Goal: Information Seeking & Learning: Learn about a topic

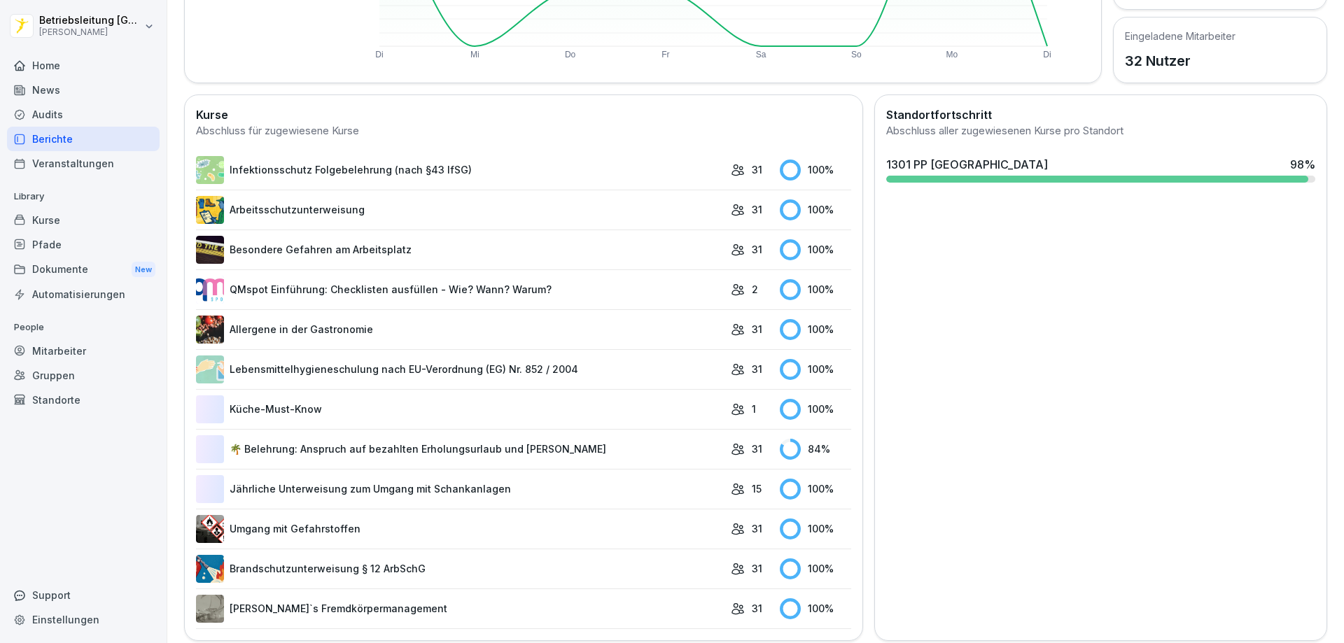
scroll to position [331, 0]
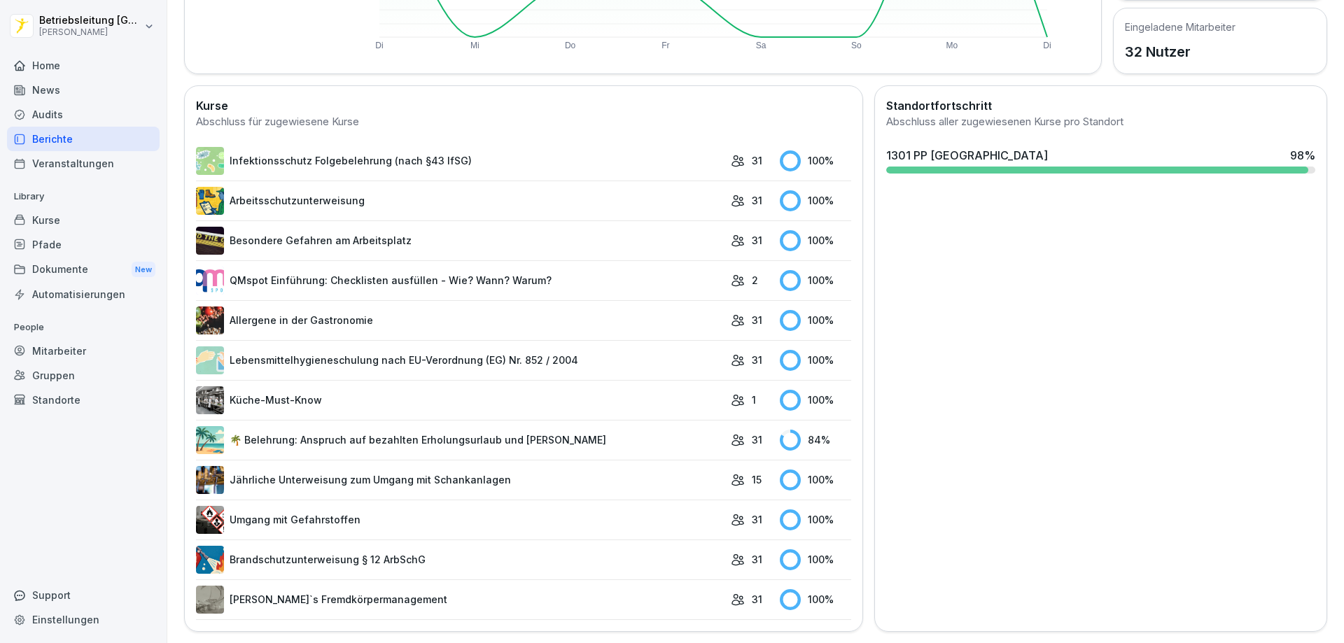
click at [345, 435] on link "🌴 Belehrung: Anspruch auf bezahlten Erholungsurlaub und [PERSON_NAME]" at bounding box center [460, 440] width 528 height 28
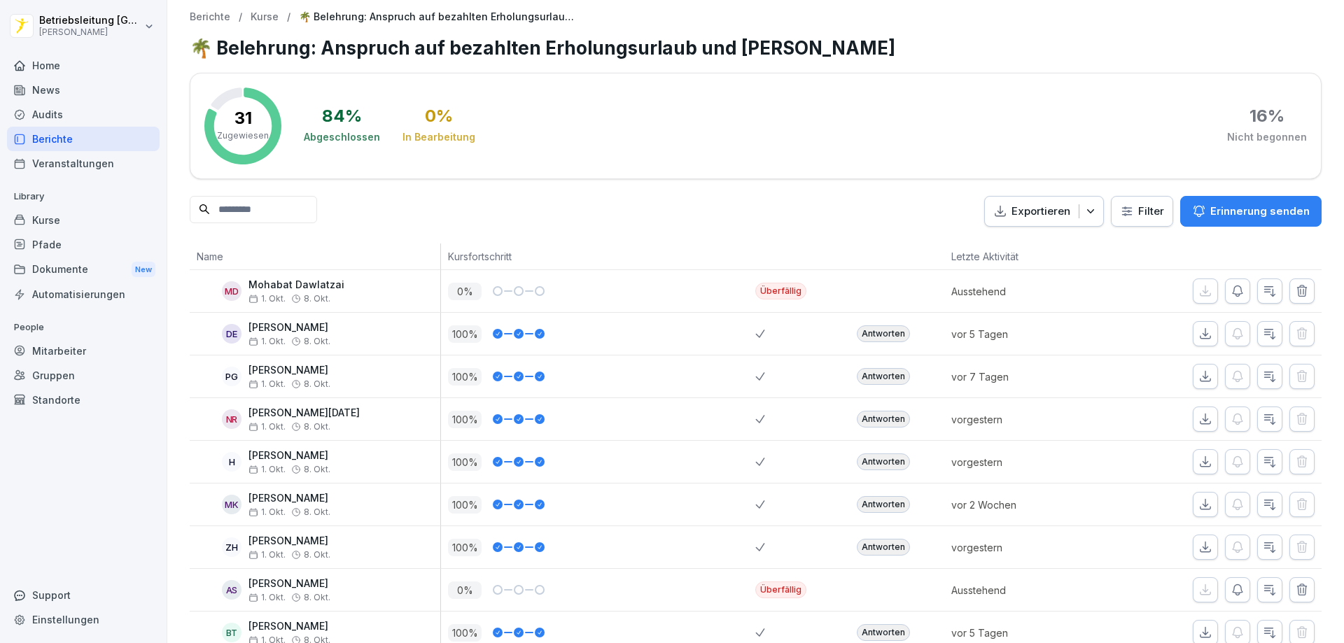
click at [64, 149] on div "Berichte" at bounding box center [83, 139] width 153 height 24
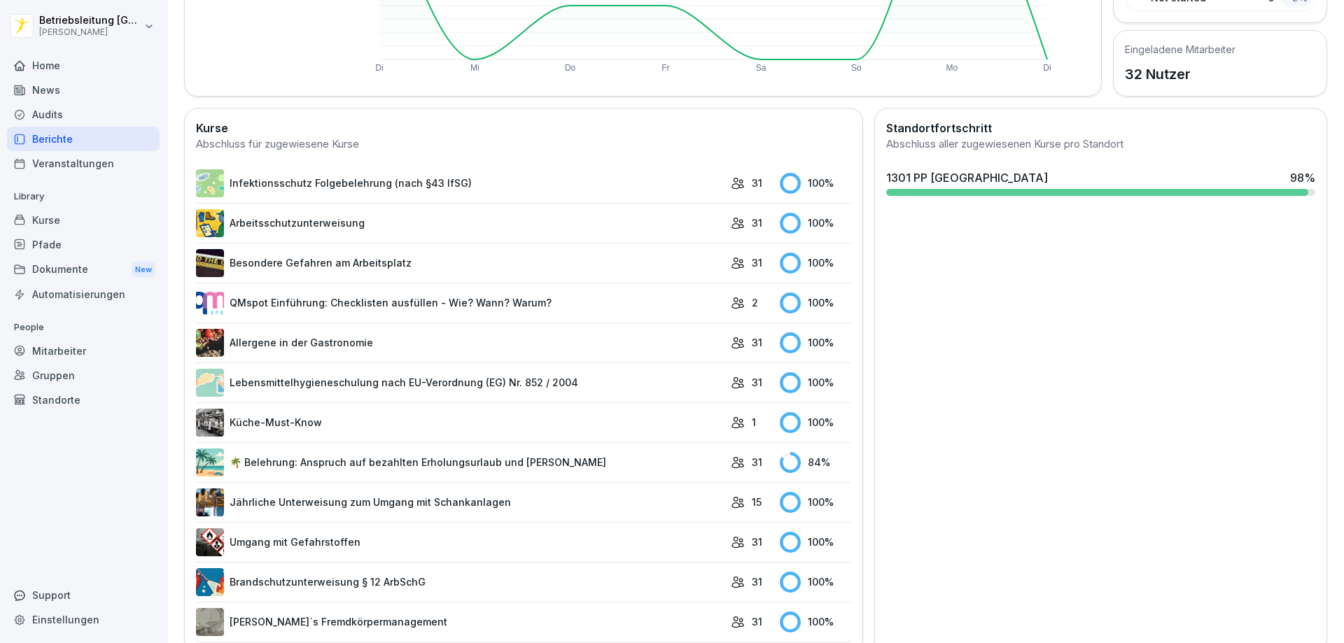
scroll to position [331, 0]
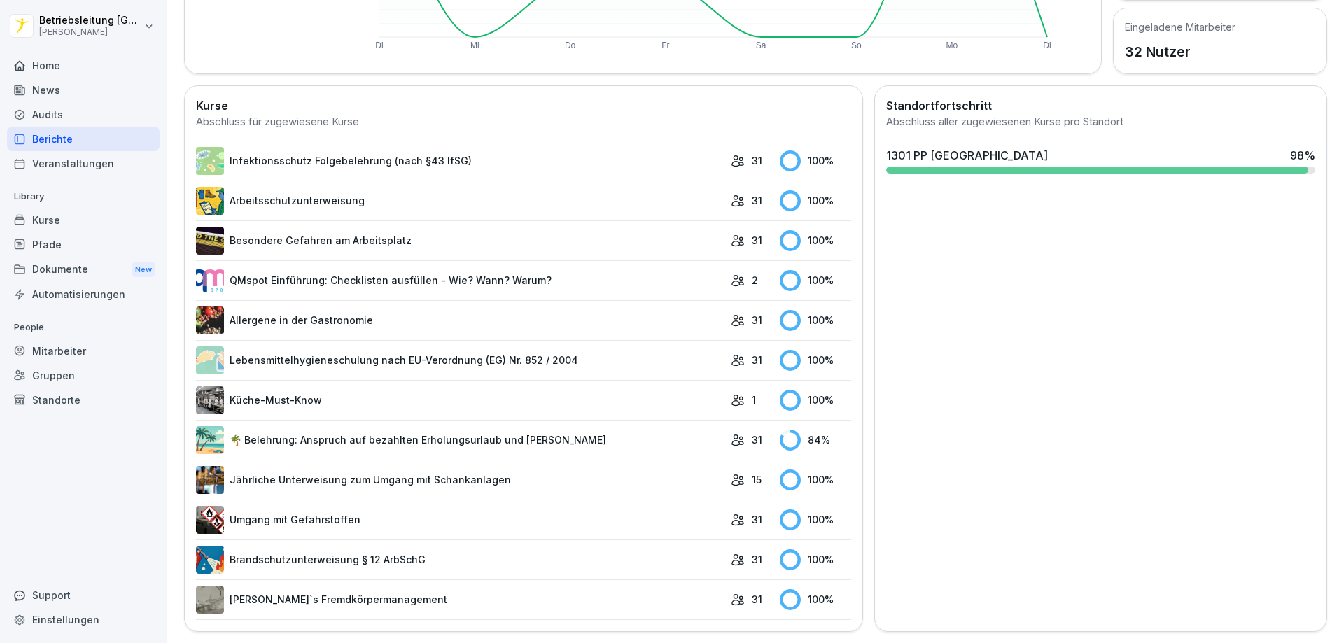
click at [304, 390] on link "Küche-Must-Know" at bounding box center [460, 400] width 528 height 28
